Goal: Task Accomplishment & Management: Use online tool/utility

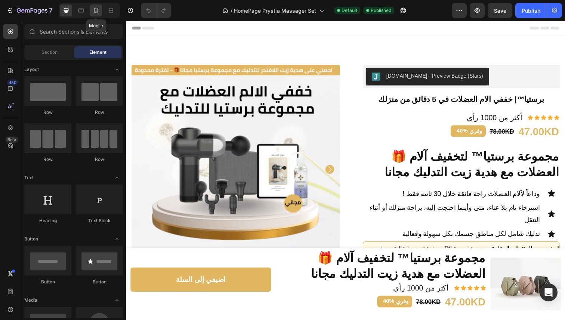
click at [96, 8] on icon at bounding box center [96, 10] width 4 height 5
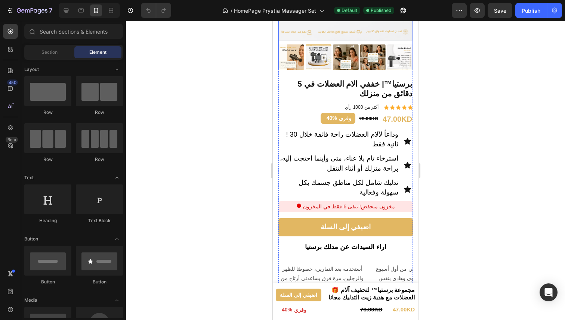
scroll to position [133, 0]
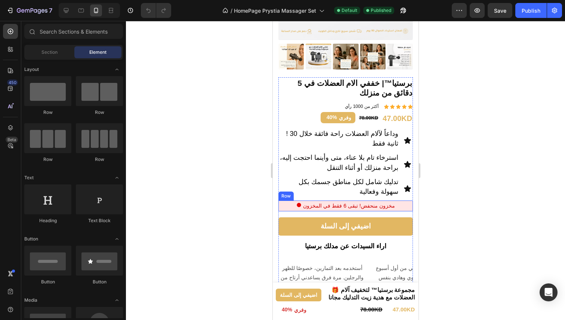
click at [357, 201] on p "مخزون منحفض! تبقى 6 فقط في المخزون" at bounding box center [349, 205] width 92 height 9
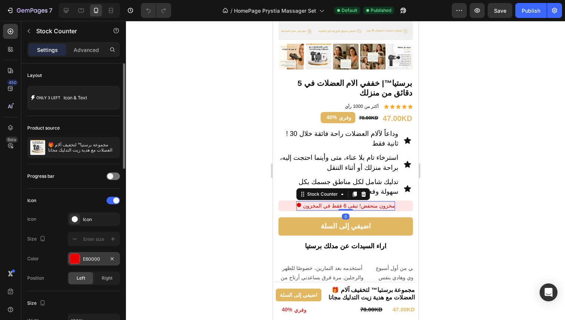
click at [74, 260] on div at bounding box center [75, 259] width 10 height 10
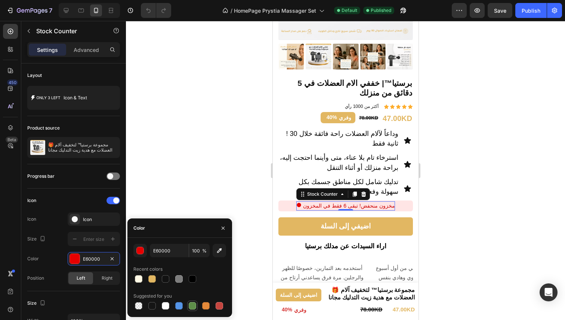
click at [193, 307] on div at bounding box center [192, 305] width 7 height 7
click at [152, 278] on div at bounding box center [151, 278] width 7 height 7
click at [217, 307] on div at bounding box center [219, 305] width 7 height 7
type input "C5453F"
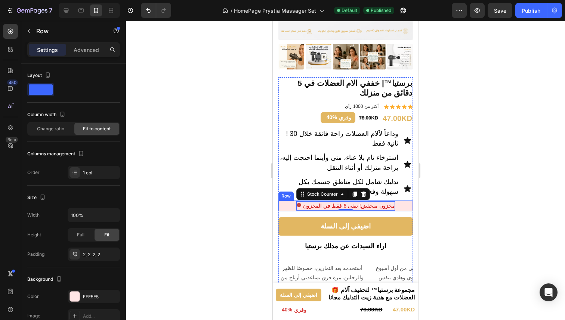
click at [287, 201] on div "مخزون منحفض! تبقى 6 فقط في المخزون Stock Counter 0 Row" at bounding box center [345, 206] width 134 height 11
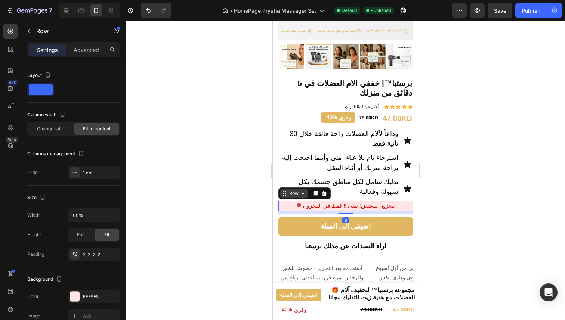
click at [289, 190] on div "Row" at bounding box center [293, 193] width 12 height 7
click at [314, 191] on icon at bounding box center [315, 193] width 4 height 5
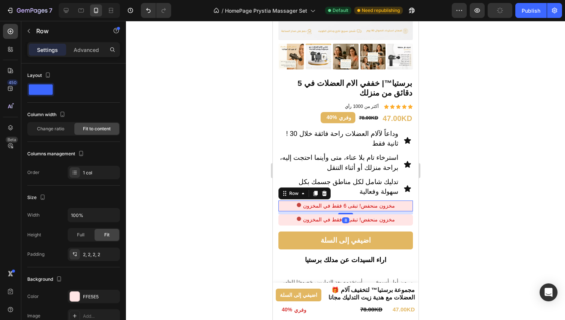
click at [390, 201] on div "مخزون منحفض! تبقى 6 فقط في المخزون Stock Counter Row 8" at bounding box center [345, 206] width 134 height 11
click at [290, 190] on div "Row" at bounding box center [293, 193] width 12 height 7
click at [95, 51] on p "Advanced" at bounding box center [86, 50] width 25 height 8
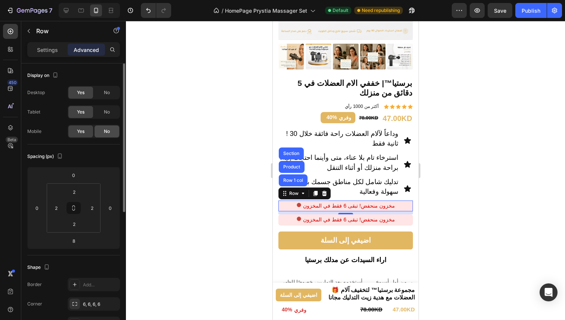
click at [104, 132] on span "No" at bounding box center [107, 131] width 6 height 7
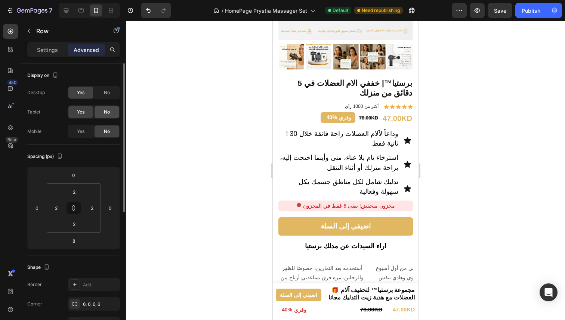
click at [106, 115] on span "No" at bounding box center [107, 112] width 6 height 7
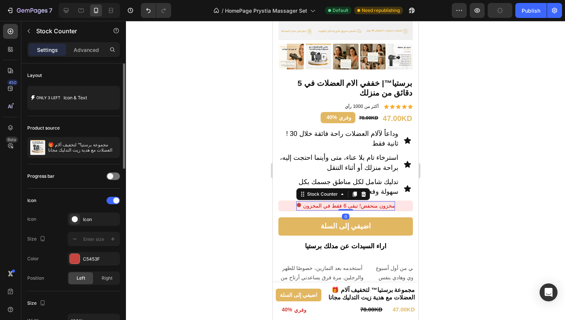
click at [346, 201] on p "مخزون منحفض! تبقى 6 فقط في المخزون" at bounding box center [349, 205] width 92 height 9
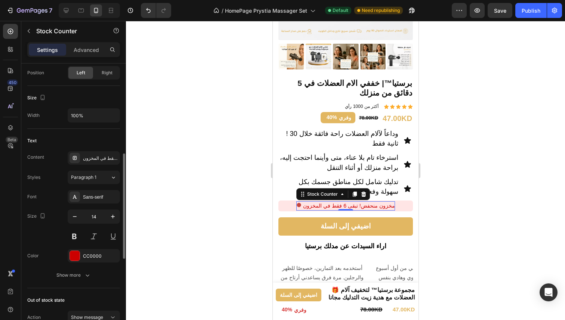
scroll to position [219, 0]
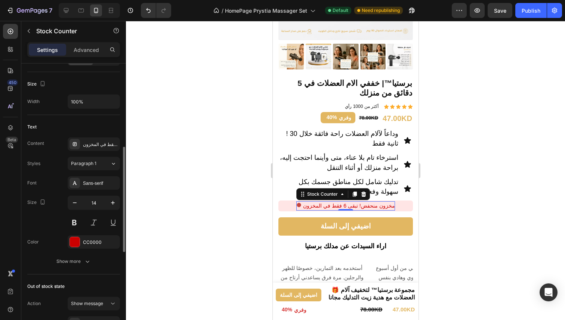
click at [339, 201] on p "مخزون منحفض! تبقى 6 فقط في المخزون" at bounding box center [349, 205] width 92 height 9
click at [329, 201] on p "مخزون منحفض! تبقى 6 فقط في المخزون" at bounding box center [349, 205] width 92 height 9
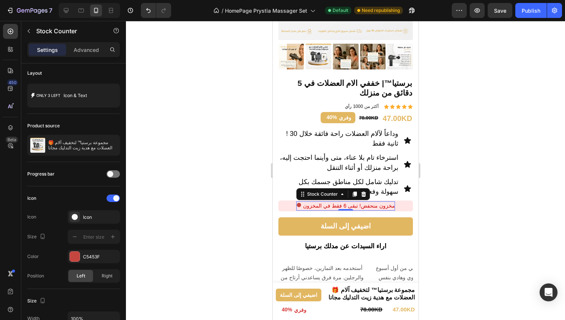
scroll to position [0, 0]
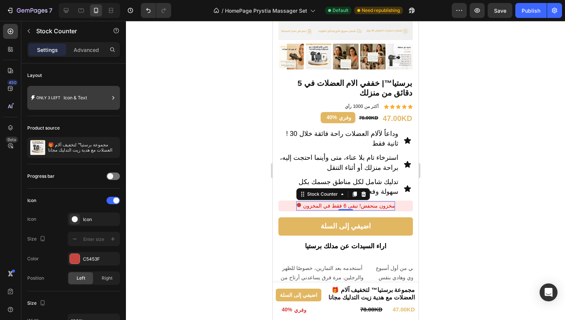
click at [84, 95] on div "Icon & Text" at bounding box center [87, 97] width 46 height 17
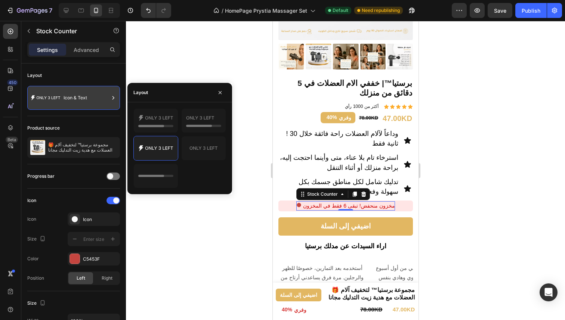
click at [84, 95] on div "Icon & Text" at bounding box center [87, 97] width 46 height 17
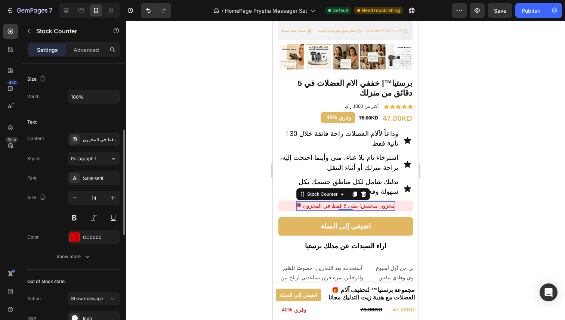
scroll to position [227, 0]
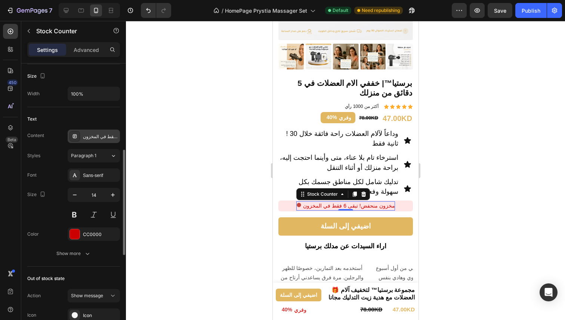
click at [99, 134] on div "مخزون منحفض! تبقى 6 فقط في المخزون" at bounding box center [100, 136] width 35 height 7
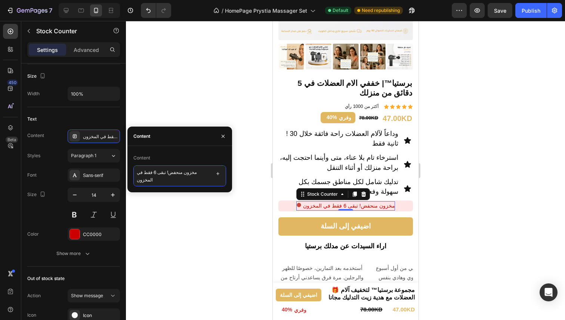
click at [181, 172] on textarea "مخزون منحفض! تبقى 6 فقط في المخزون" at bounding box center [179, 175] width 93 height 21
paste textarea "المنتج اكثر طلبا في شهر 9"
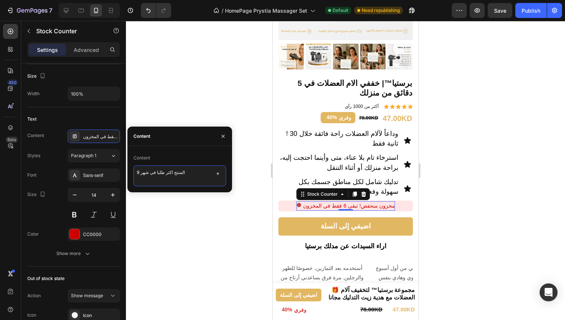
type textarea "المنتج اكثر طلبا في شهر 9"
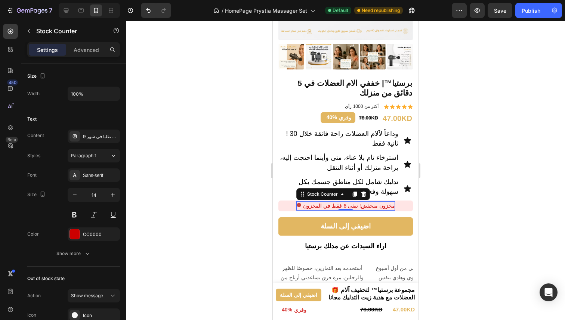
click at [184, 209] on div at bounding box center [345, 170] width 439 height 299
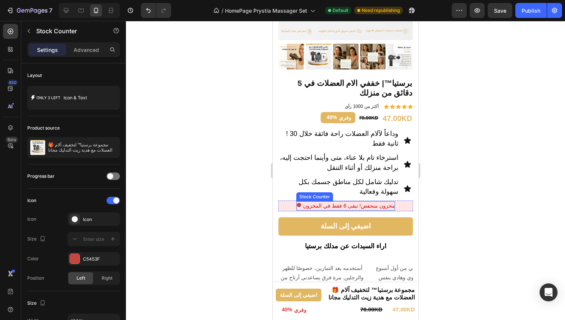
click at [358, 201] on p "مخزون منحفض! تبقى 6 فقط في المخزون" at bounding box center [349, 205] width 92 height 9
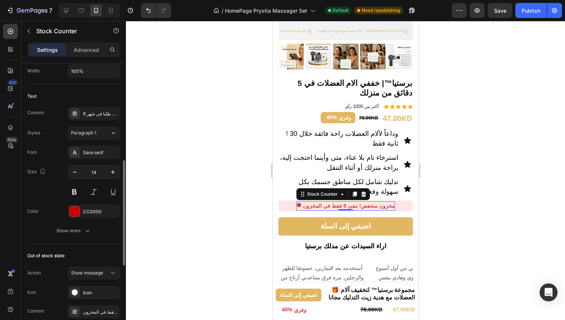
scroll to position [252, 0]
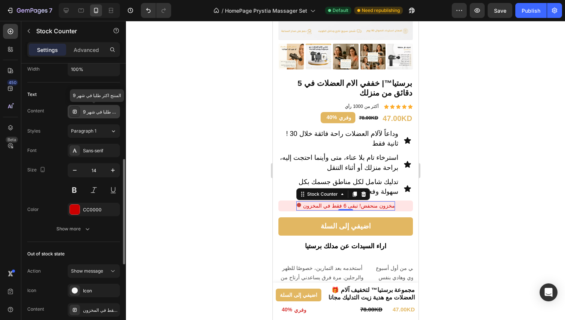
click at [98, 111] on div "المنتج اكثر طلبا في شهر 9" at bounding box center [100, 112] width 35 height 7
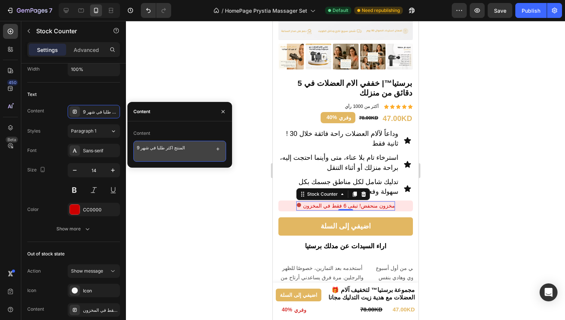
click at [194, 158] on textarea "المنتج اكثر طلبا في شهر 9" at bounding box center [179, 151] width 93 height 21
click at [217, 150] on icon "button" at bounding box center [218, 149] width 6 height 6
click at [189, 145] on textarea "المنتج اكثر طلبا في شهر 9" at bounding box center [179, 151] width 93 height 21
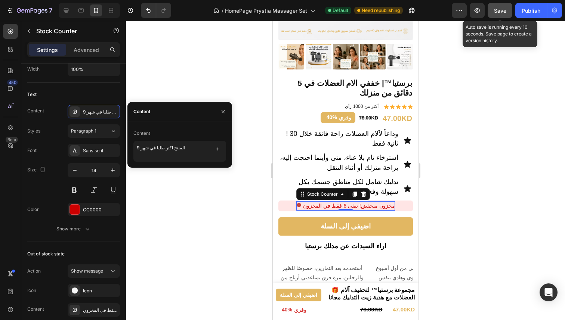
click at [504, 10] on span "Save" at bounding box center [500, 10] width 12 height 6
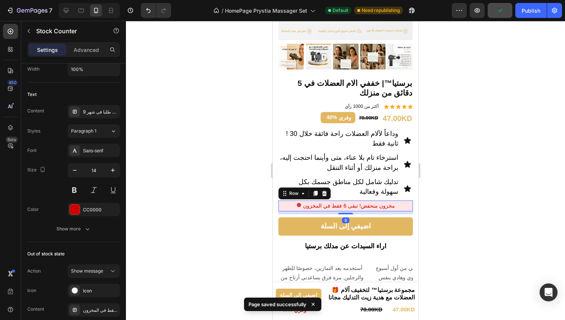
click at [286, 201] on div "مخزون منحفض! تبقى 6 فقط في المخزون Stock Counter Row 8" at bounding box center [345, 206] width 134 height 11
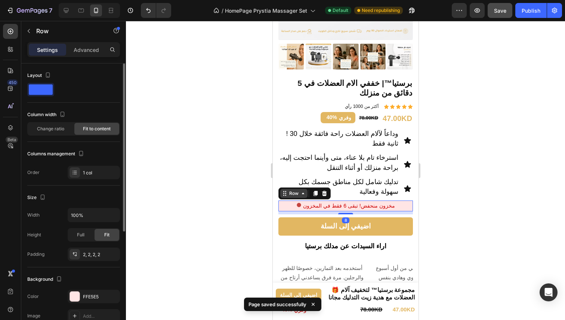
click at [286, 191] on icon at bounding box center [284, 194] width 6 height 6
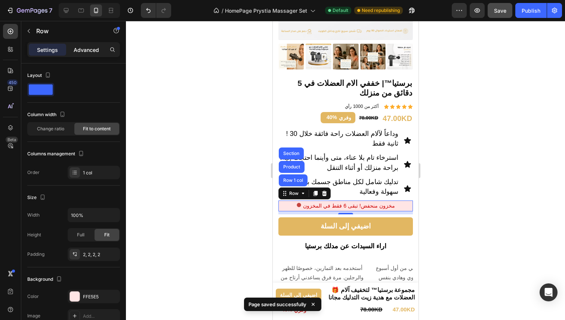
click at [93, 50] on p "Advanced" at bounding box center [86, 50] width 25 height 8
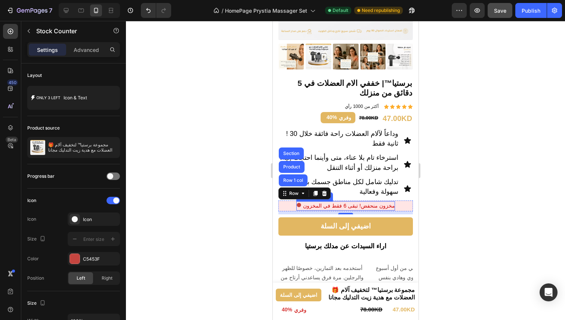
click at [344, 201] on p "مخزون منحفض! تبقى 6 فقط في المخزون" at bounding box center [349, 205] width 92 height 9
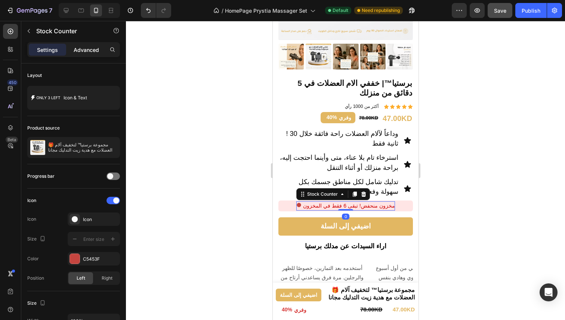
click at [99, 50] on div "Advanced" at bounding box center [86, 50] width 37 height 12
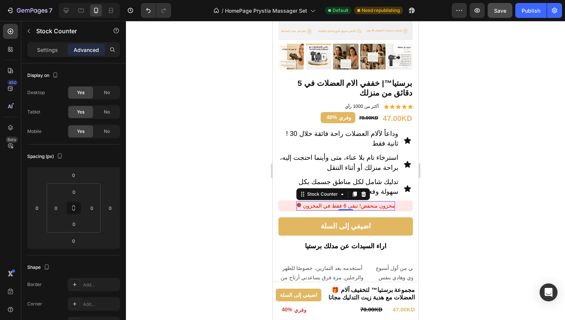
click at [342, 201] on p "مخزون منحفض! تبقى 6 فقط في المخزون" at bounding box center [349, 205] width 92 height 9
click at [345, 191] on icon at bounding box center [342, 194] width 6 height 6
click at [51, 54] on div "Settings" at bounding box center [47, 50] width 37 height 12
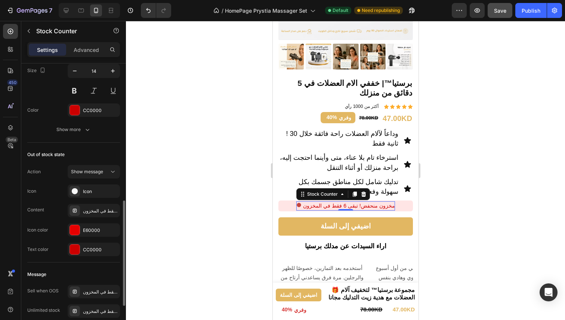
scroll to position [355, 0]
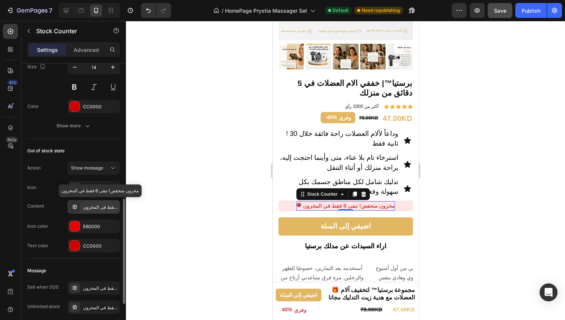
click at [91, 209] on div "مخزون منحفض! تبقى 6 فقط في المخزون" at bounding box center [100, 207] width 35 height 7
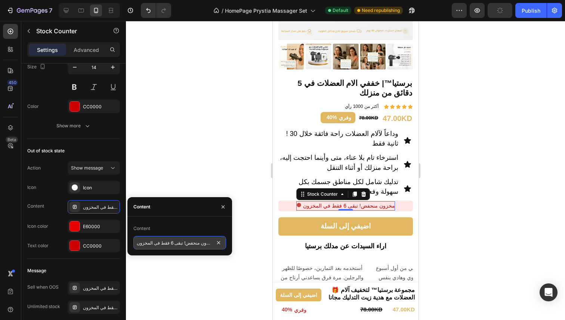
click at [182, 246] on input "مخزون منحفض! تبقى 6 فقط في المخزون" at bounding box center [179, 242] width 93 height 13
paste input "المنتج اكثر طلبا في شهر 9"
type input "المنتج اكثر طلبا في شهر 9"
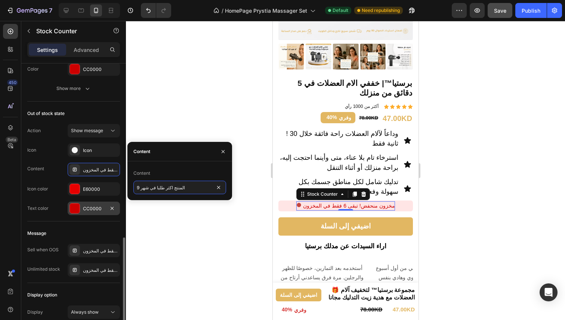
scroll to position [453, 0]
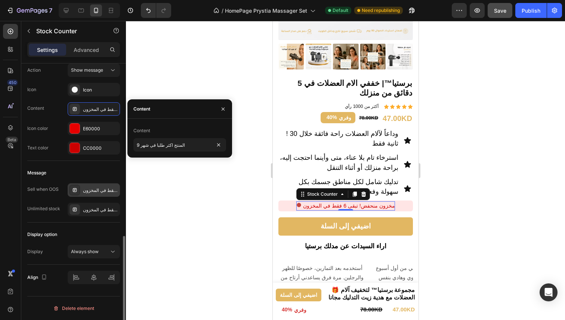
click at [98, 187] on div "مخزون منحفض! تبقى 6 فقط في المخزون" at bounding box center [100, 190] width 35 height 7
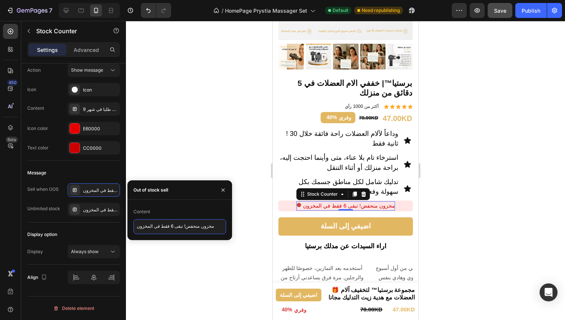
click at [174, 230] on textarea "مخزون منحفض! تبقى 6 فقط في المخزون" at bounding box center [179, 226] width 93 height 15
paste textarea "المنتج اكثر طلبا في شهر 9"
type textarea "المنتج اكثر طلبا في شهر 9"
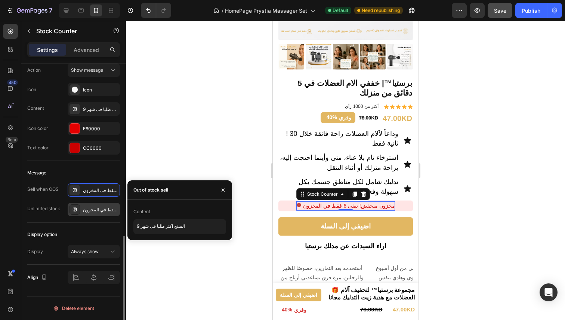
scroll to position [0, 0]
click at [98, 209] on div "مخزون منحفض! تبقى 6 فقط في المخزون" at bounding box center [100, 210] width 35 height 7
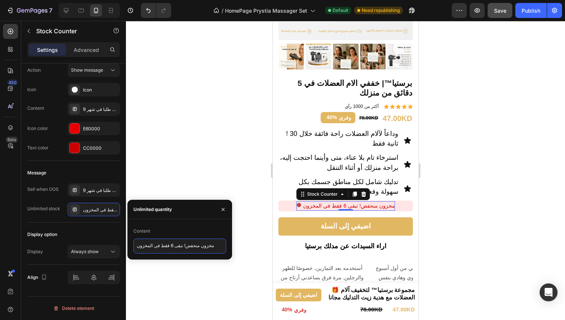
click at [159, 244] on textarea "مخزون منحفض! تبقى 6 فقط في المخزون" at bounding box center [179, 246] width 93 height 15
paste textarea "المنتج اكثر طلبا في شهر 9"
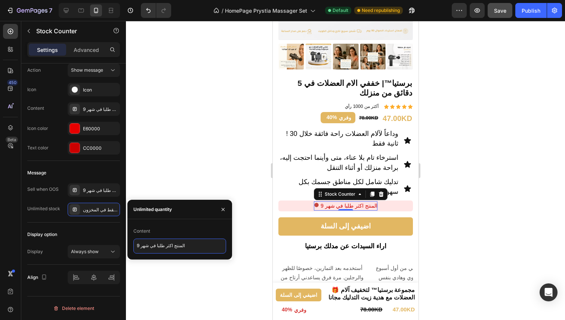
type textarea "المنتج اكثر طلبا في شهر 9"
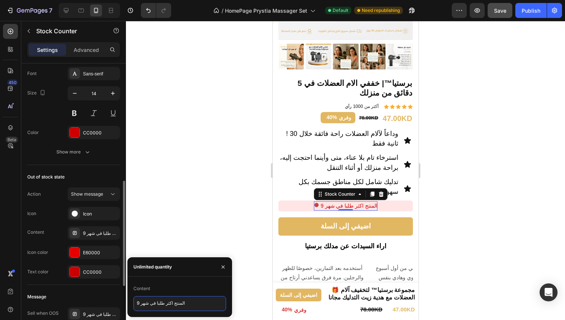
scroll to position [328, 0]
click at [79, 213] on div at bounding box center [74, 214] width 10 height 10
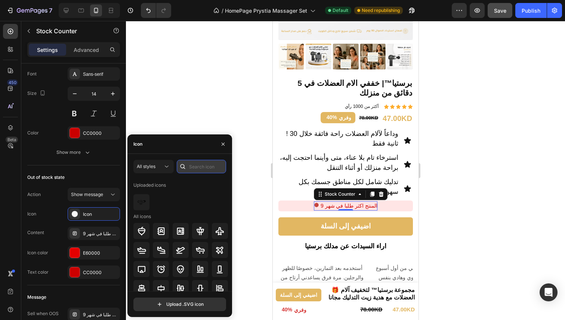
click at [197, 172] on input "text" at bounding box center [201, 166] width 49 height 13
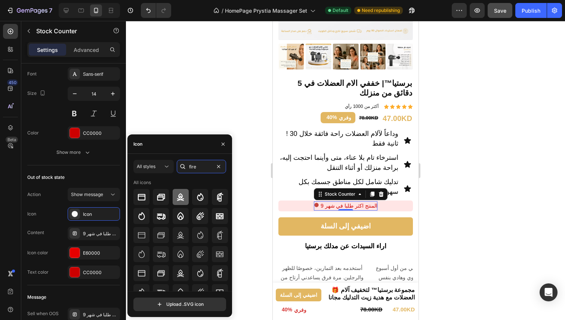
type input "fire"
click at [180, 198] on icon at bounding box center [180, 196] width 7 height 7
click at [143, 217] on icon at bounding box center [141, 216] width 9 height 9
click at [224, 144] on icon "button" at bounding box center [223, 144] width 6 height 6
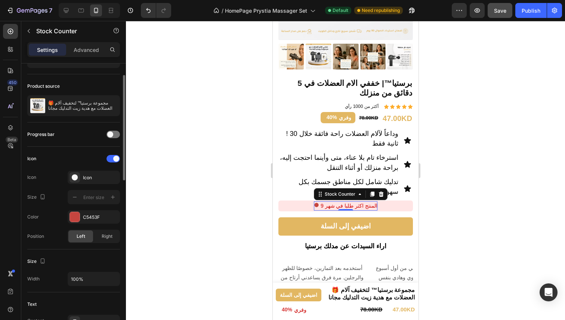
scroll to position [39, 0]
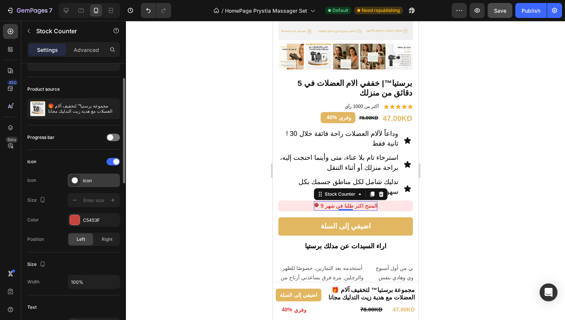
click at [90, 184] on div "Icon" at bounding box center [94, 180] width 52 height 13
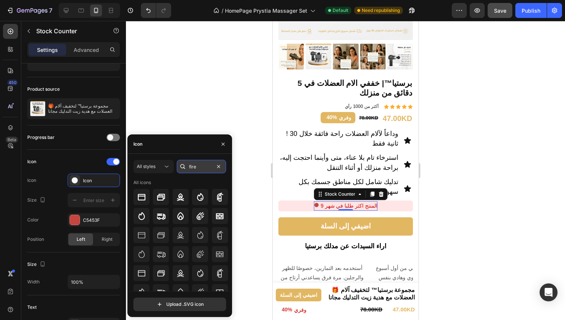
click at [199, 164] on input "fire" at bounding box center [201, 166] width 49 height 13
click at [136, 218] on div at bounding box center [141, 216] width 16 height 16
click at [179, 199] on icon at bounding box center [180, 196] width 7 height 7
click at [149, 210] on div at bounding box center [180, 216] width 95 height 16
click at [140, 216] on icon at bounding box center [141, 216] width 9 height 9
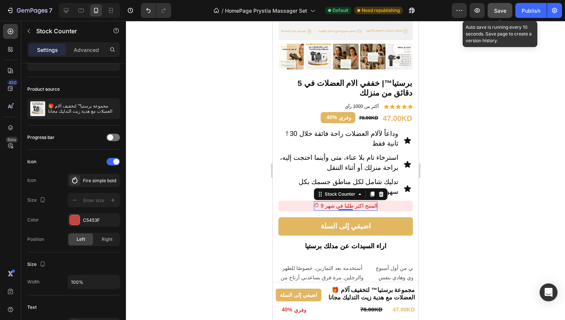
click at [499, 12] on span "Save" at bounding box center [500, 10] width 12 height 6
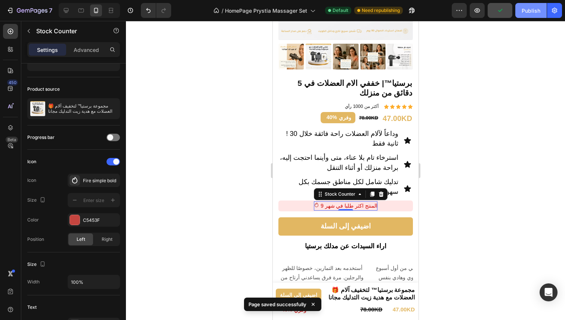
click at [529, 11] on div "Publish" at bounding box center [531, 11] width 19 height 8
click at [70, 10] on div at bounding box center [66, 10] width 12 height 12
type input "16"
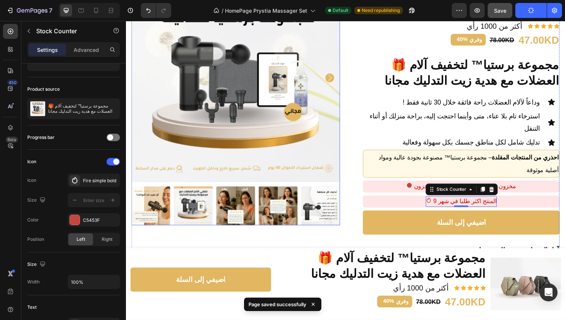
scroll to position [93, 0]
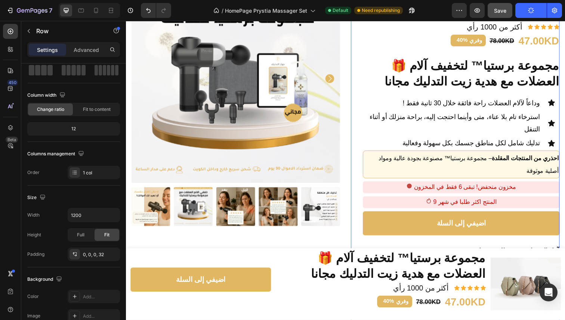
click at [358, 166] on div "[DOMAIN_NAME] - Preview Badge (Stars) [DOMAIN_NAME] برستيا ™ | خففي الام العضلا…" at bounding box center [462, 299] width 213 height 652
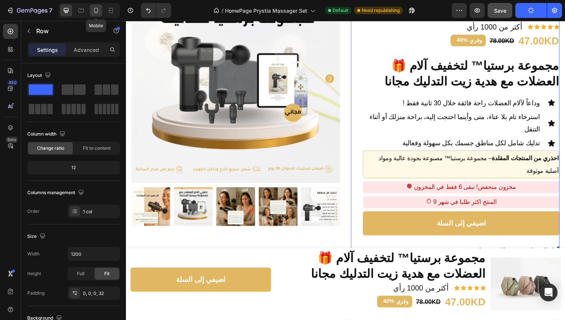
click at [99, 7] on icon at bounding box center [95, 10] width 7 height 7
type input "100%"
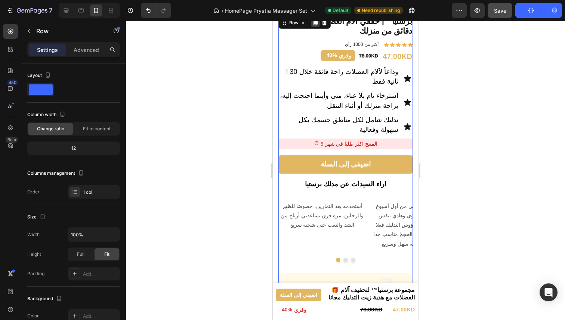
scroll to position [197, 0]
